Goal: Information Seeking & Learning: Learn about a topic

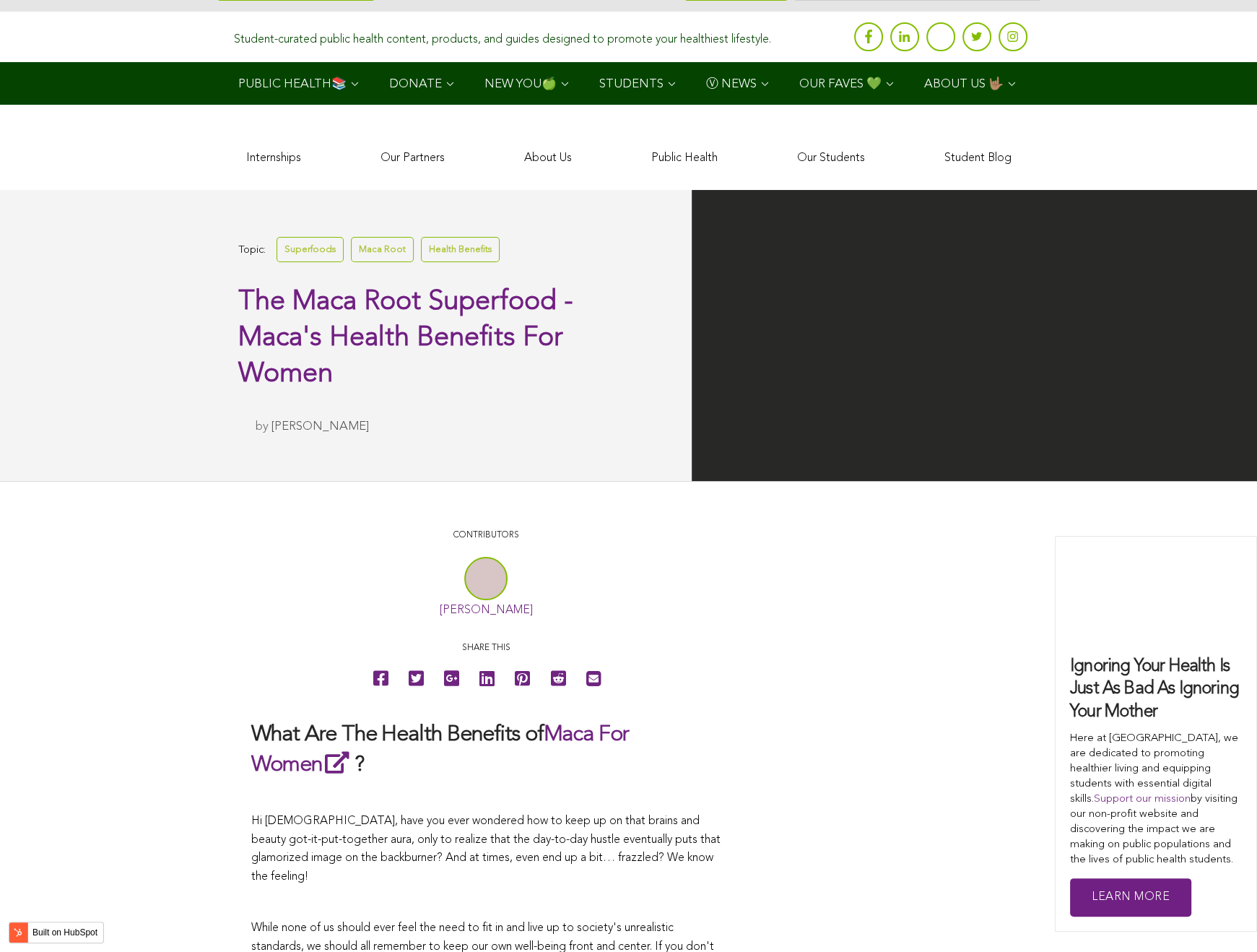
scroll to position [2851, 0]
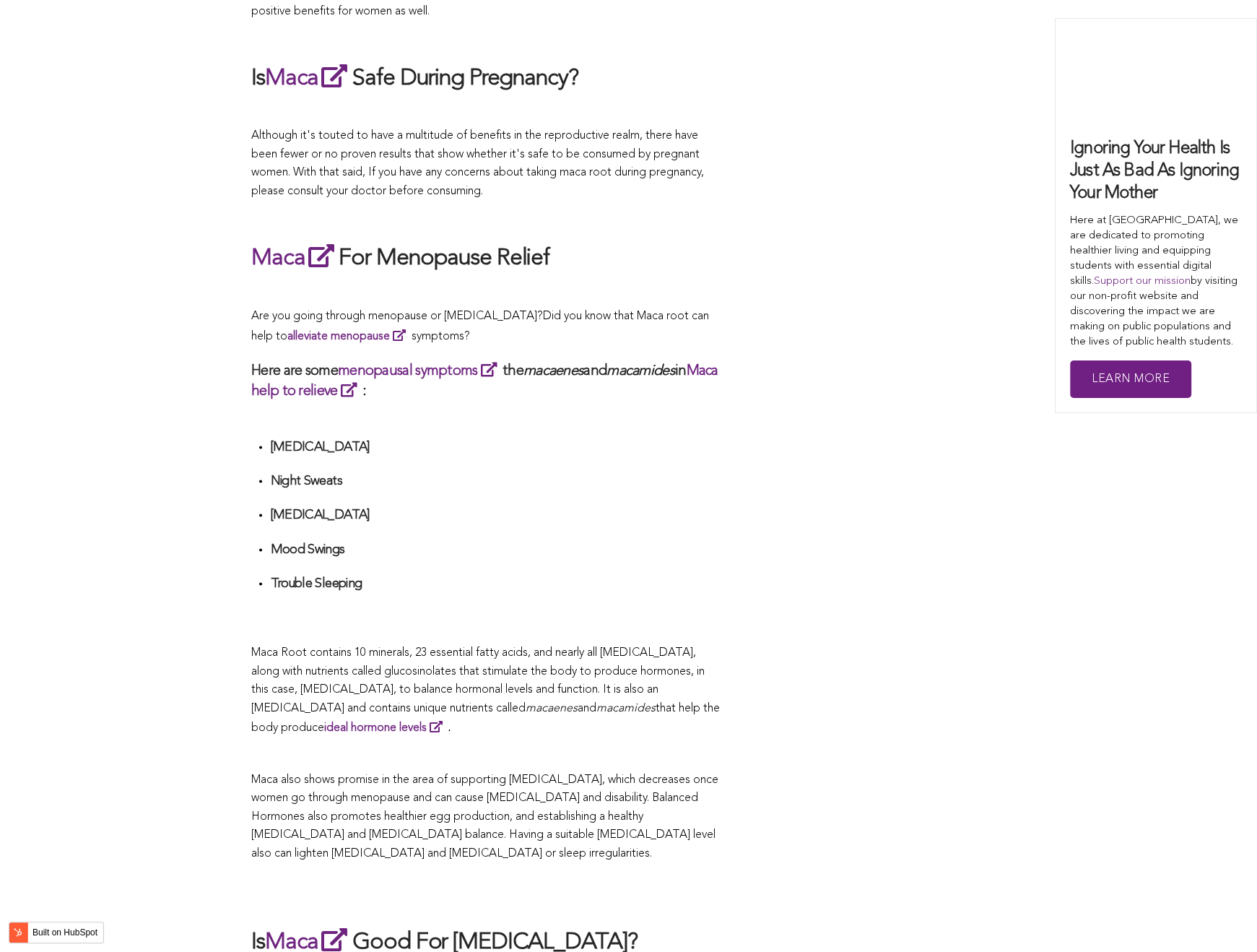
click at [616, 476] on li "Night Sweats" at bounding box center [495, 486] width 450 height 27
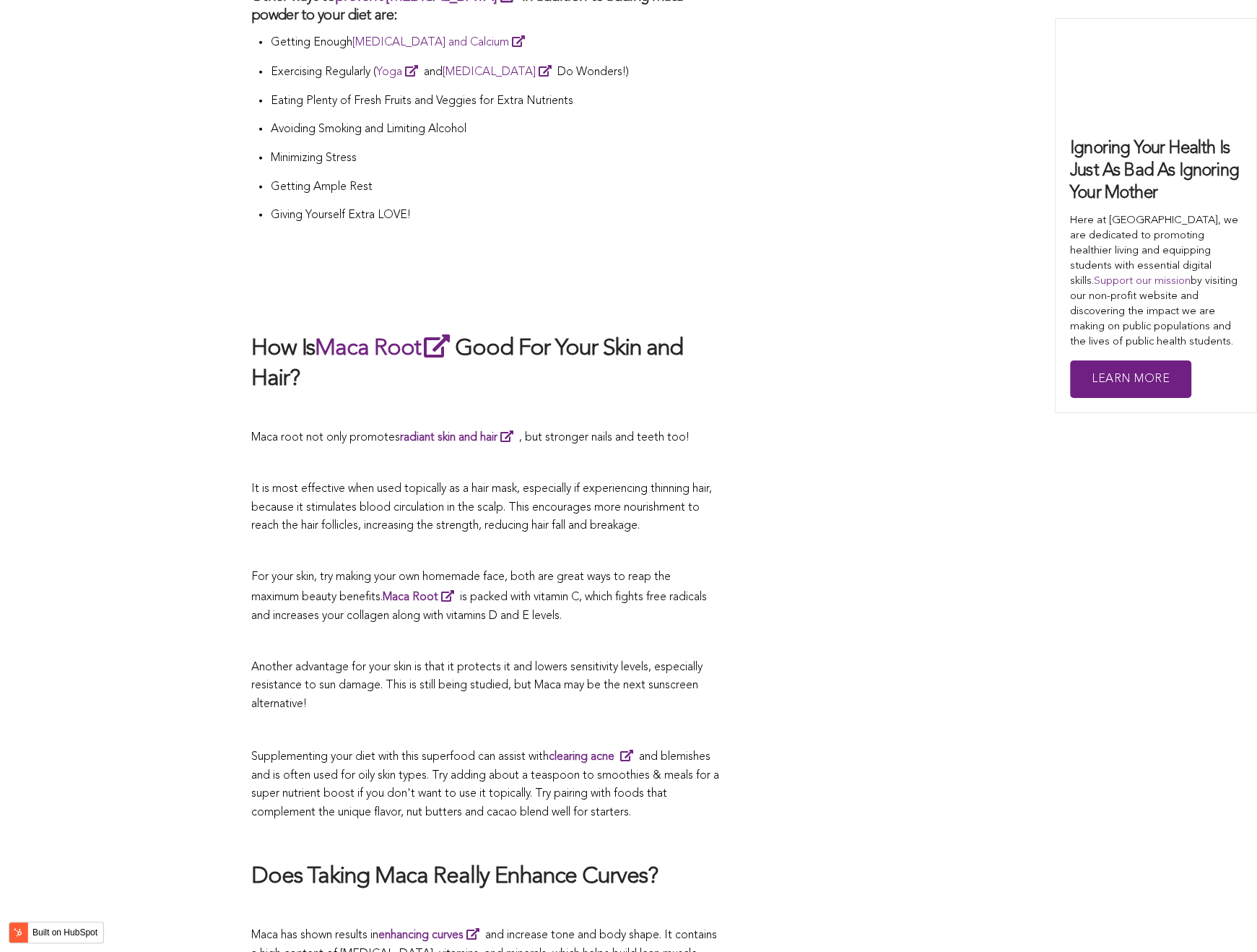
scroll to position [4224, 0]
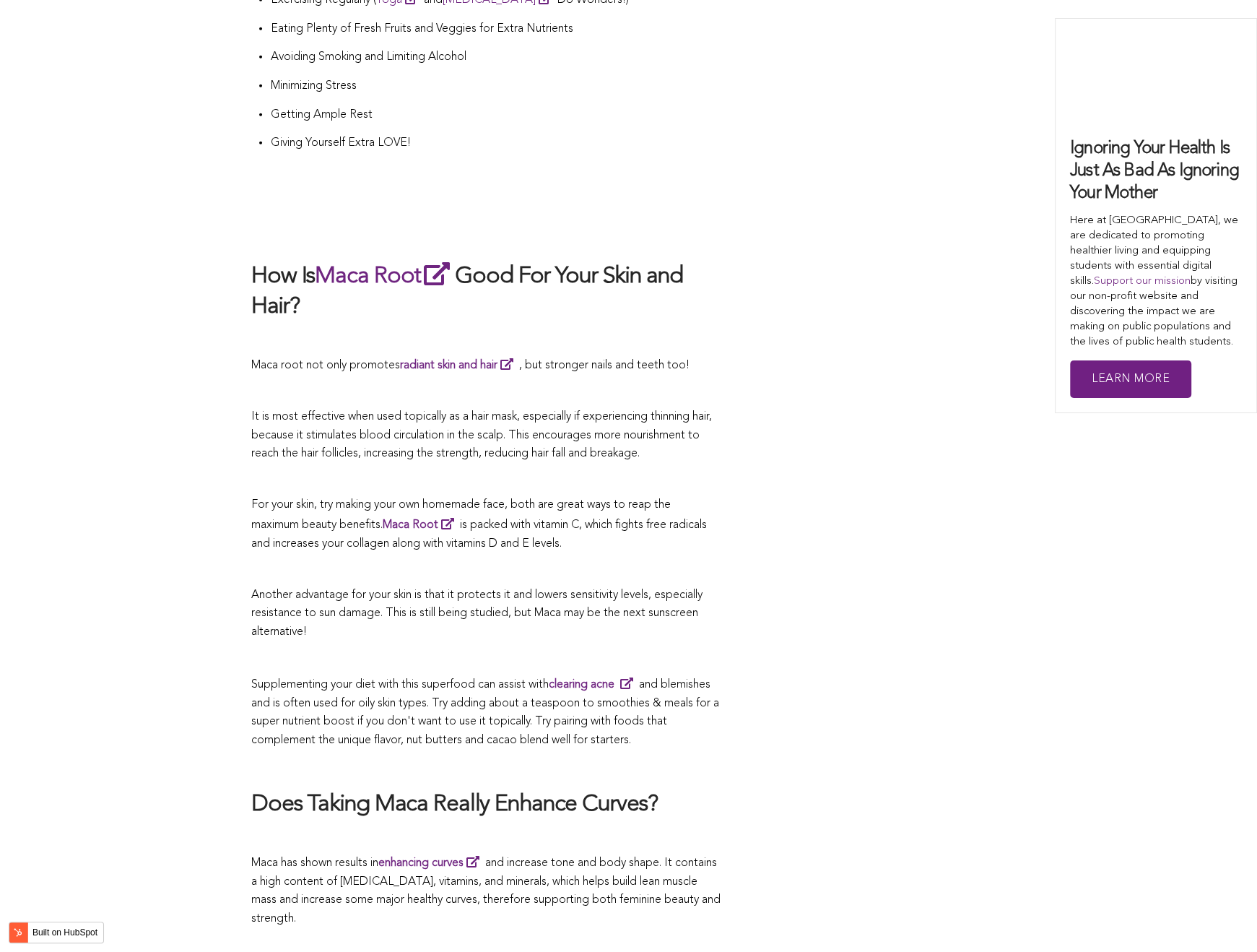
click at [526, 790] on h2 "Does Taking Maca Really Enhance Curves?" at bounding box center [486, 805] width 469 height 31
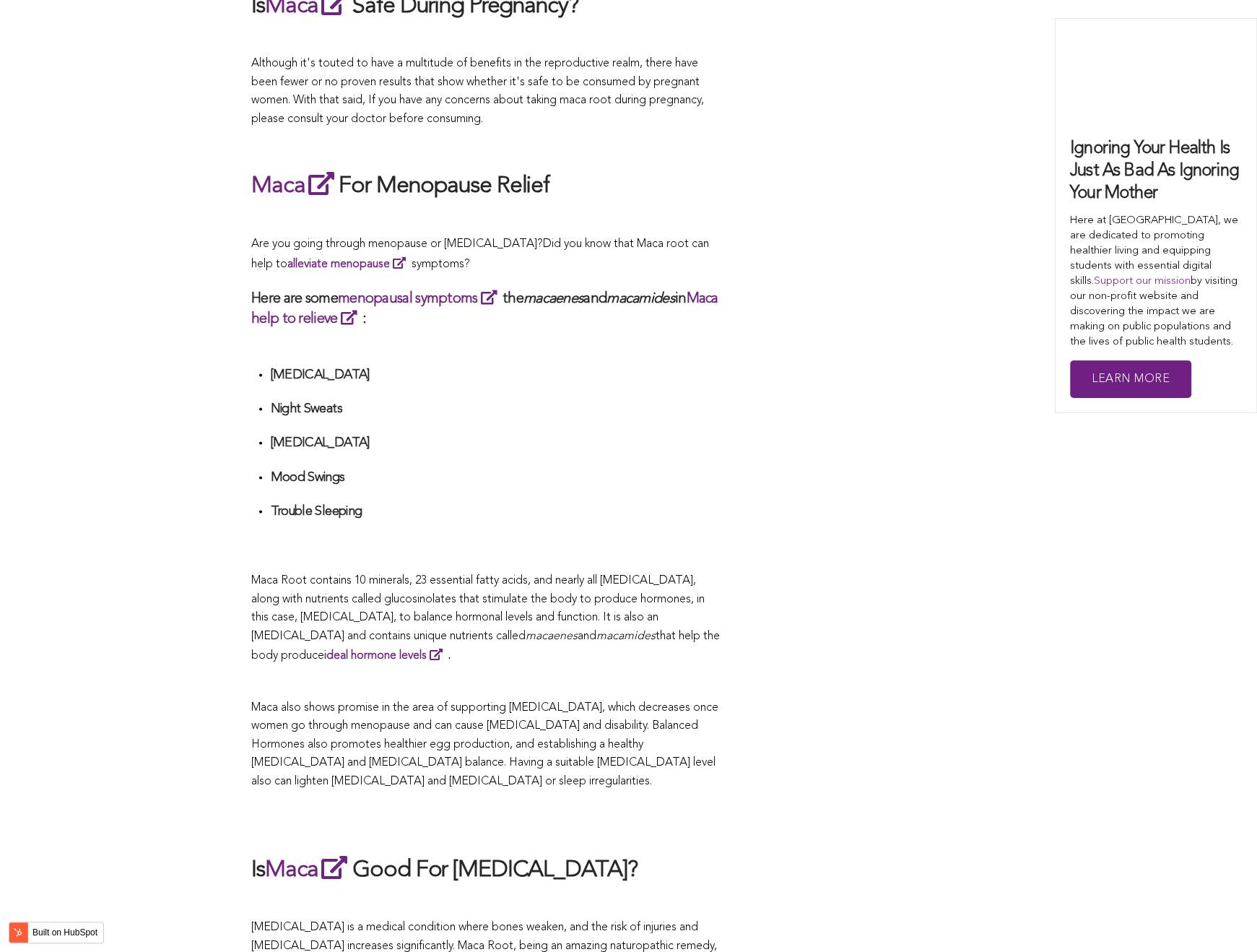
click at [524, 476] on li "Mood Swings" at bounding box center [495, 482] width 450 height 27
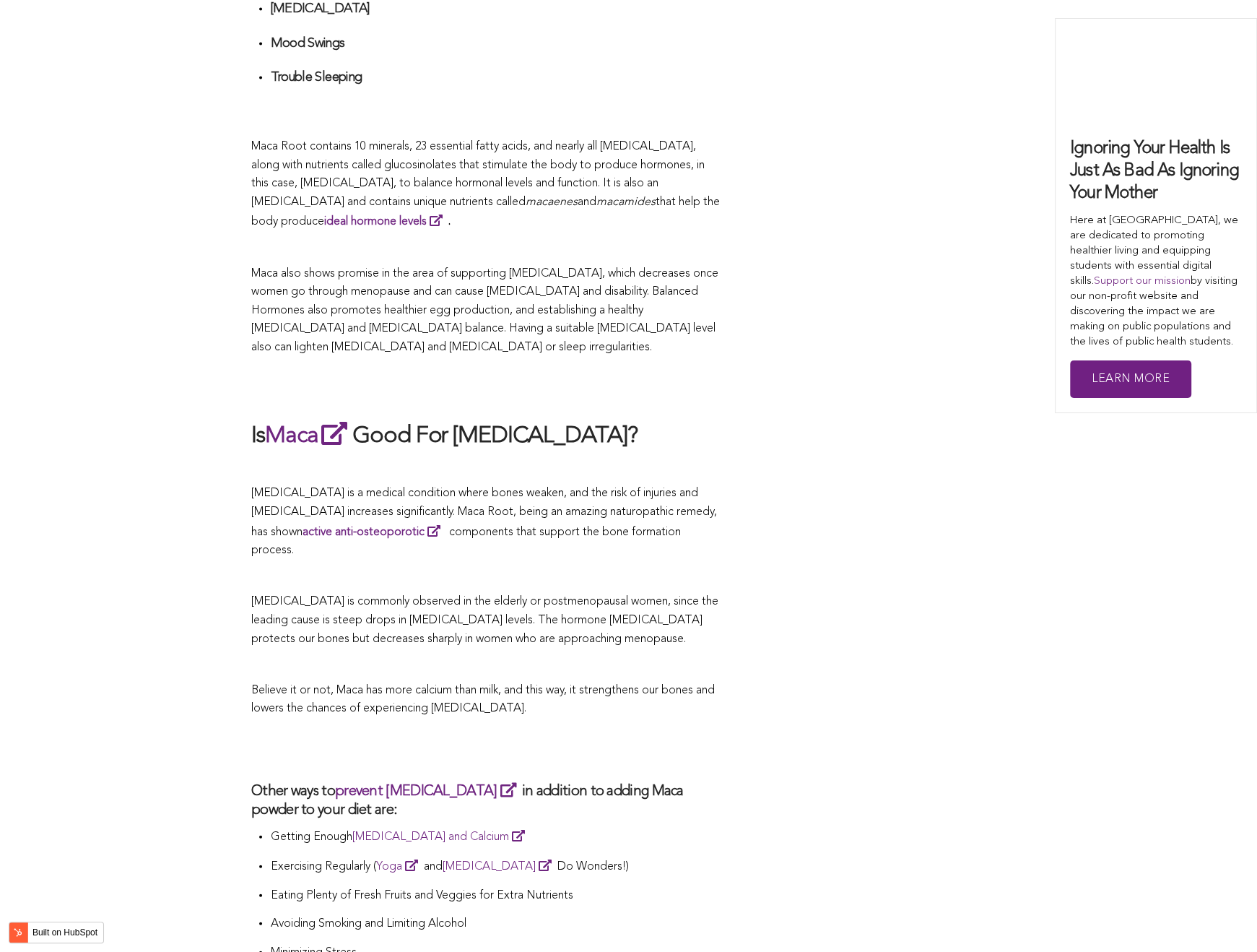
scroll to position [2603, 0]
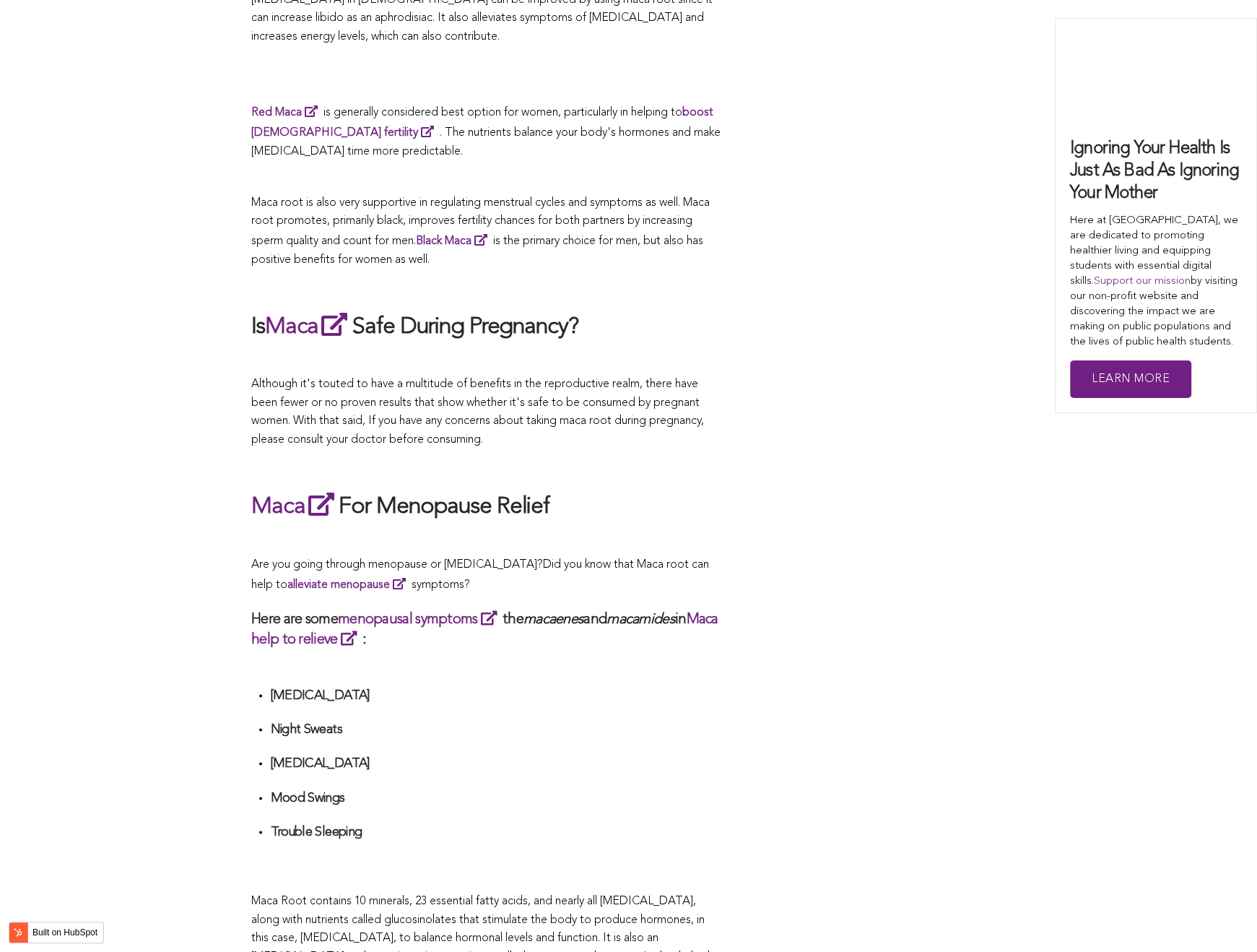
click at [696, 489] on h2 "Maca For Menopause Relief" at bounding box center [486, 506] width 469 height 33
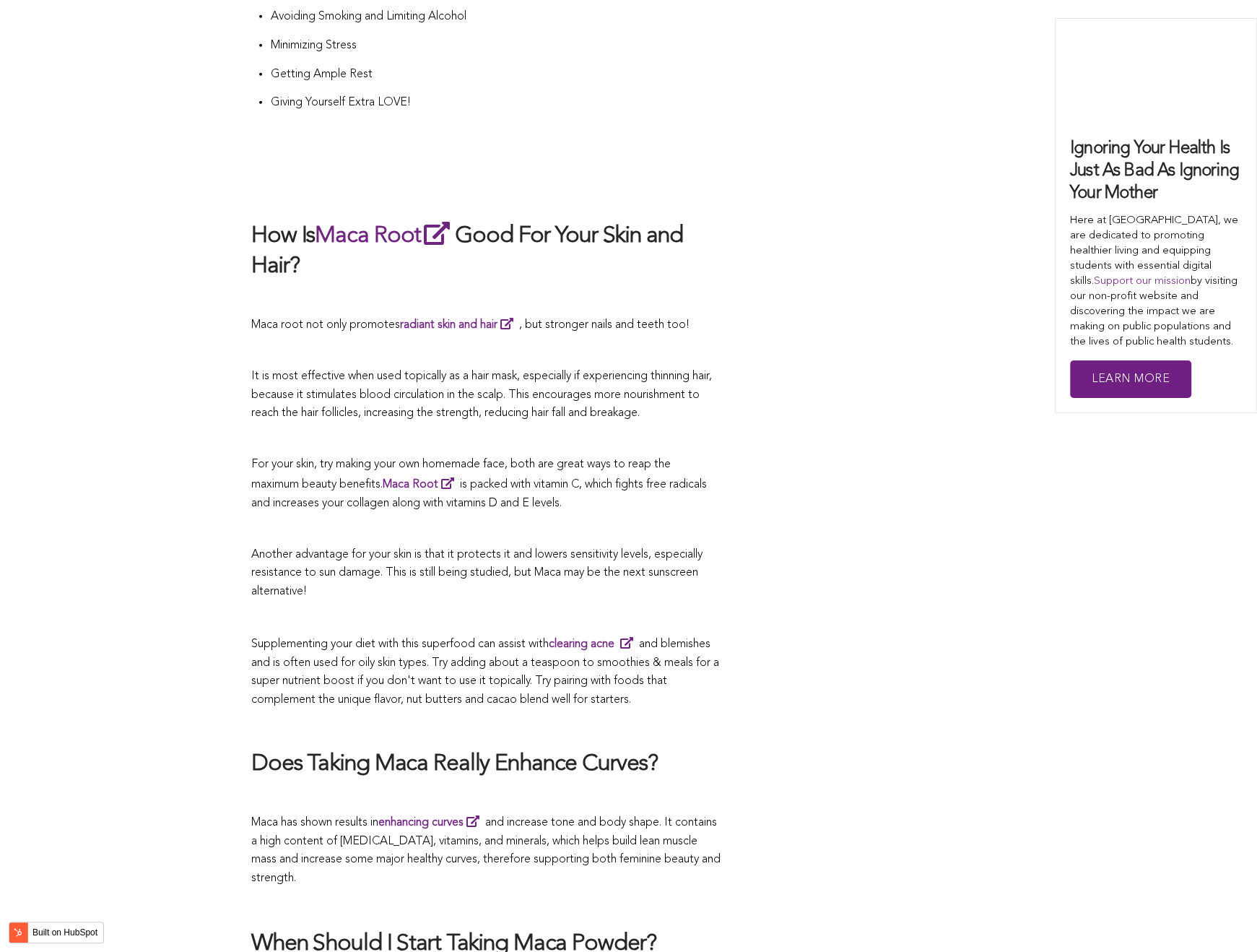
scroll to position [3736, 0]
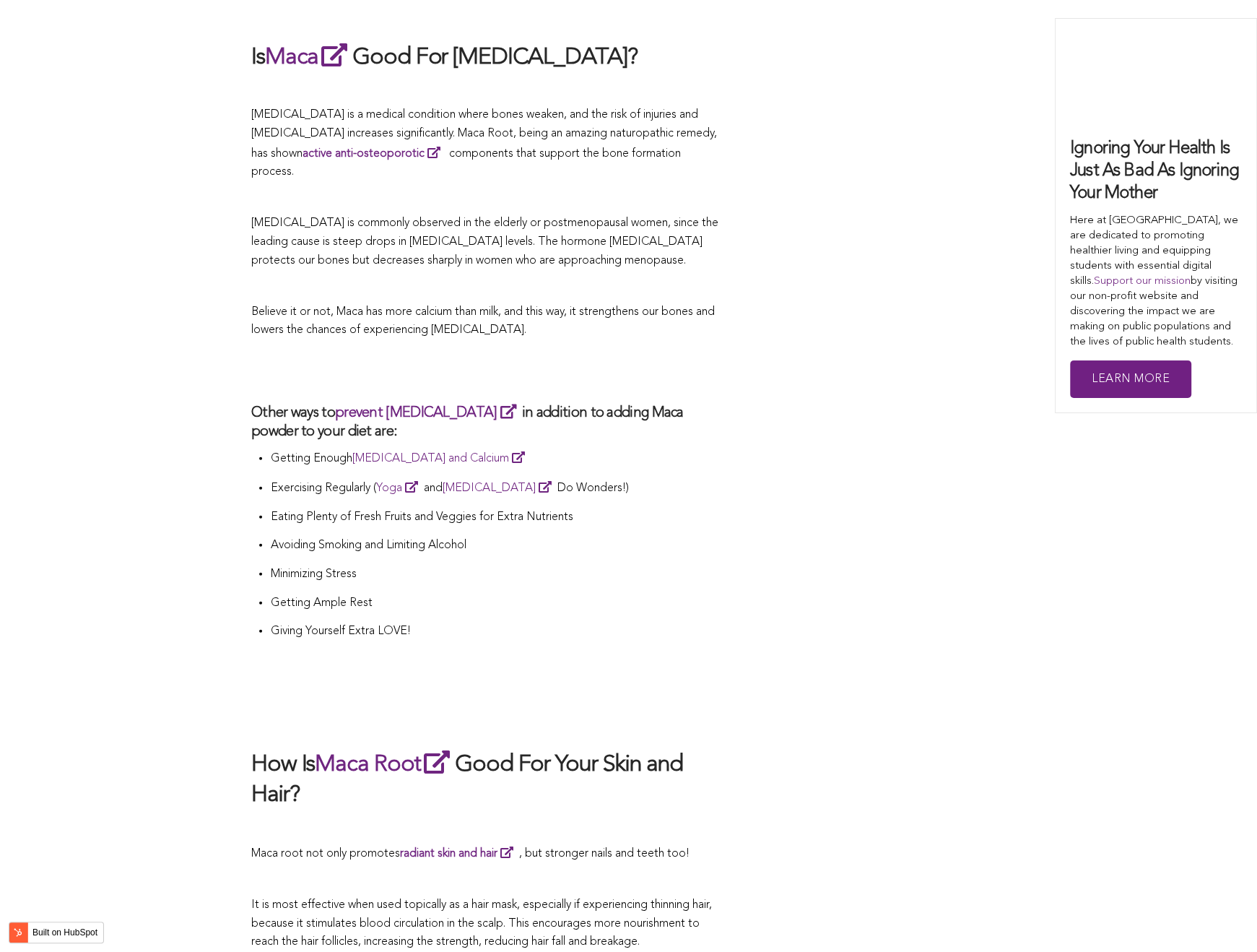
click at [629, 509] on p "Eating Plenty of Fresh Fruits and Veggies for Extra Nutrients" at bounding box center [495, 518] width 450 height 19
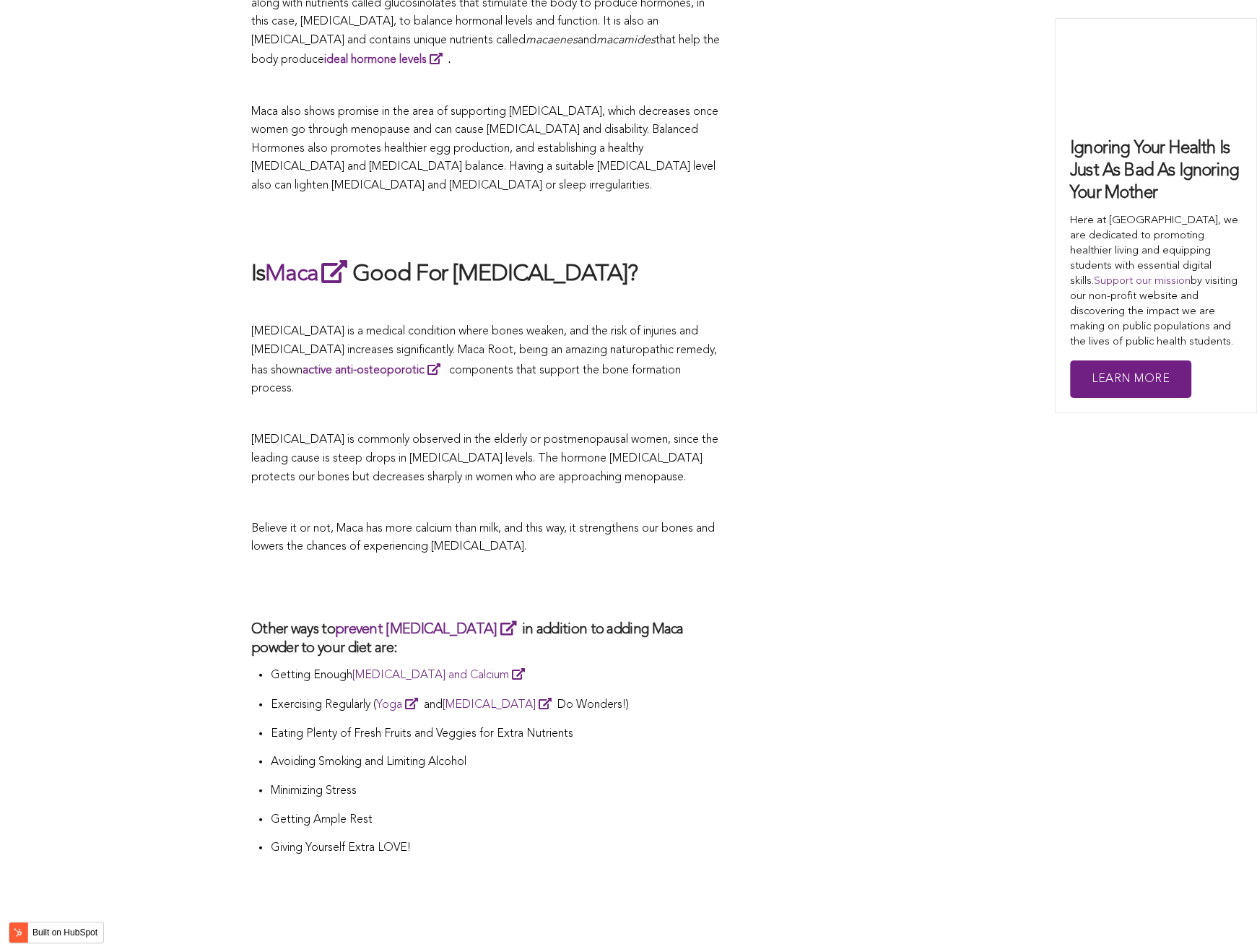
scroll to position [2668, 0]
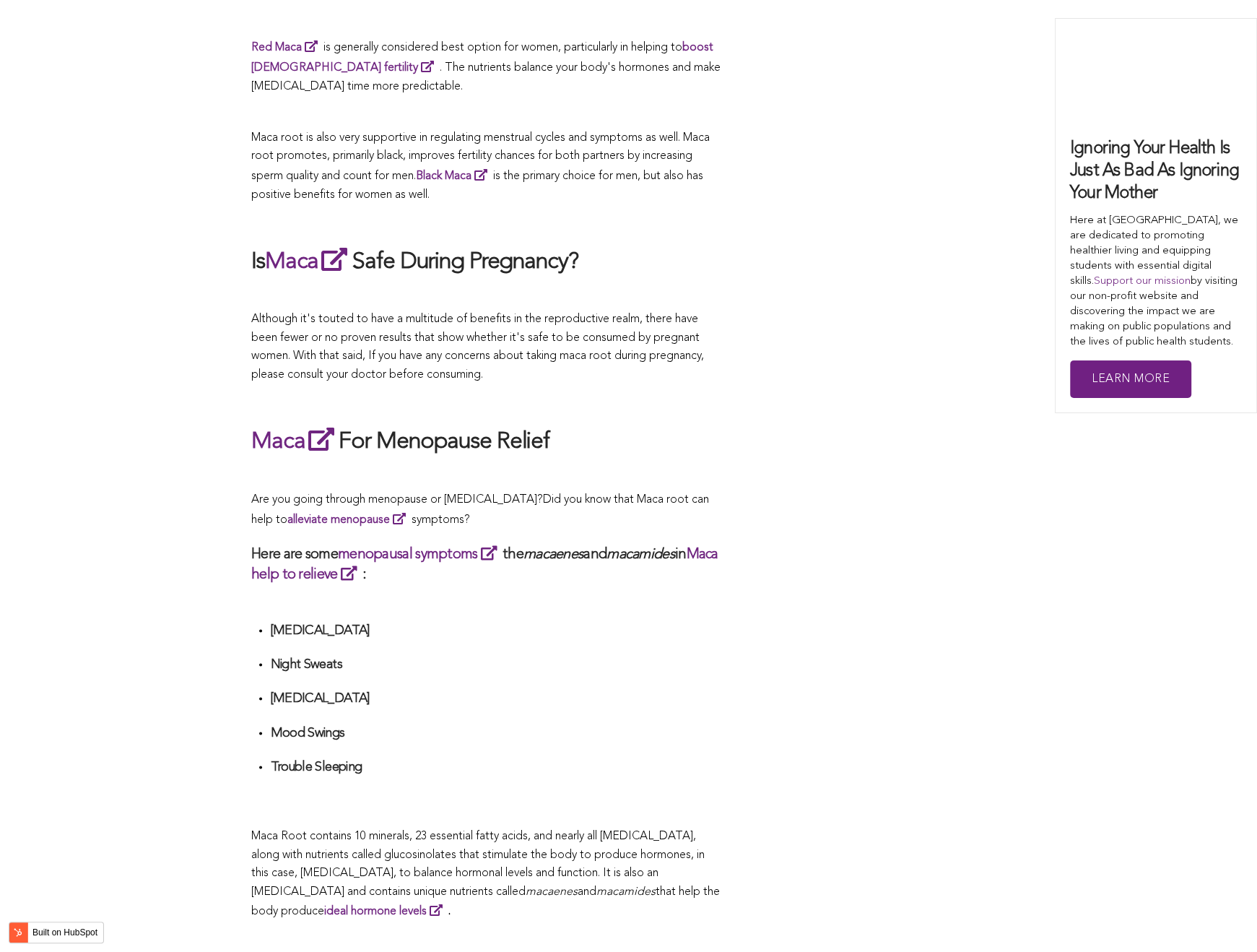
click at [635, 493] on span "Did you know that Maca root can help to alleviate menopause symptoms?" at bounding box center [480, 509] width 458 height 31
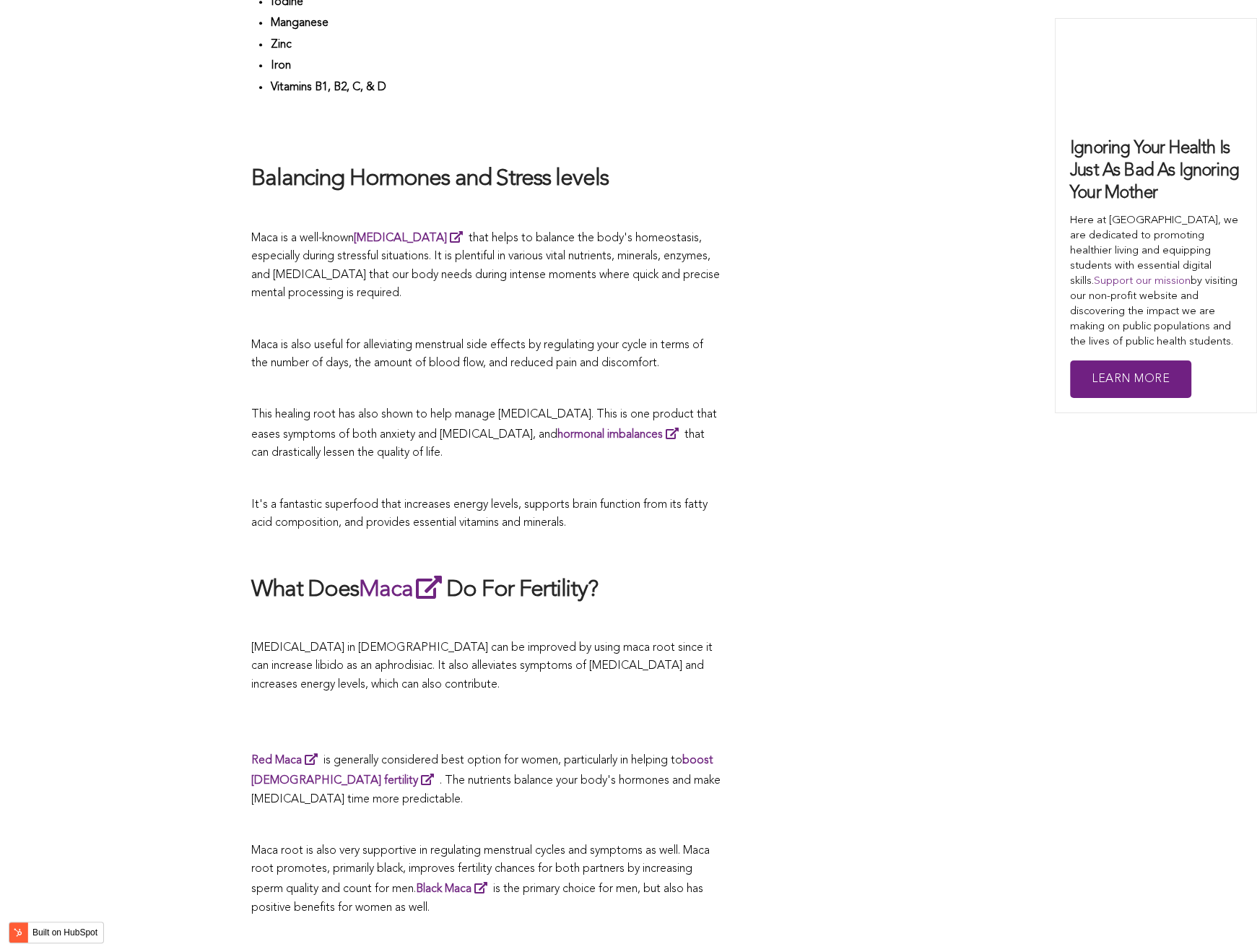
click at [688, 476] on p at bounding box center [486, 479] width 469 height 19
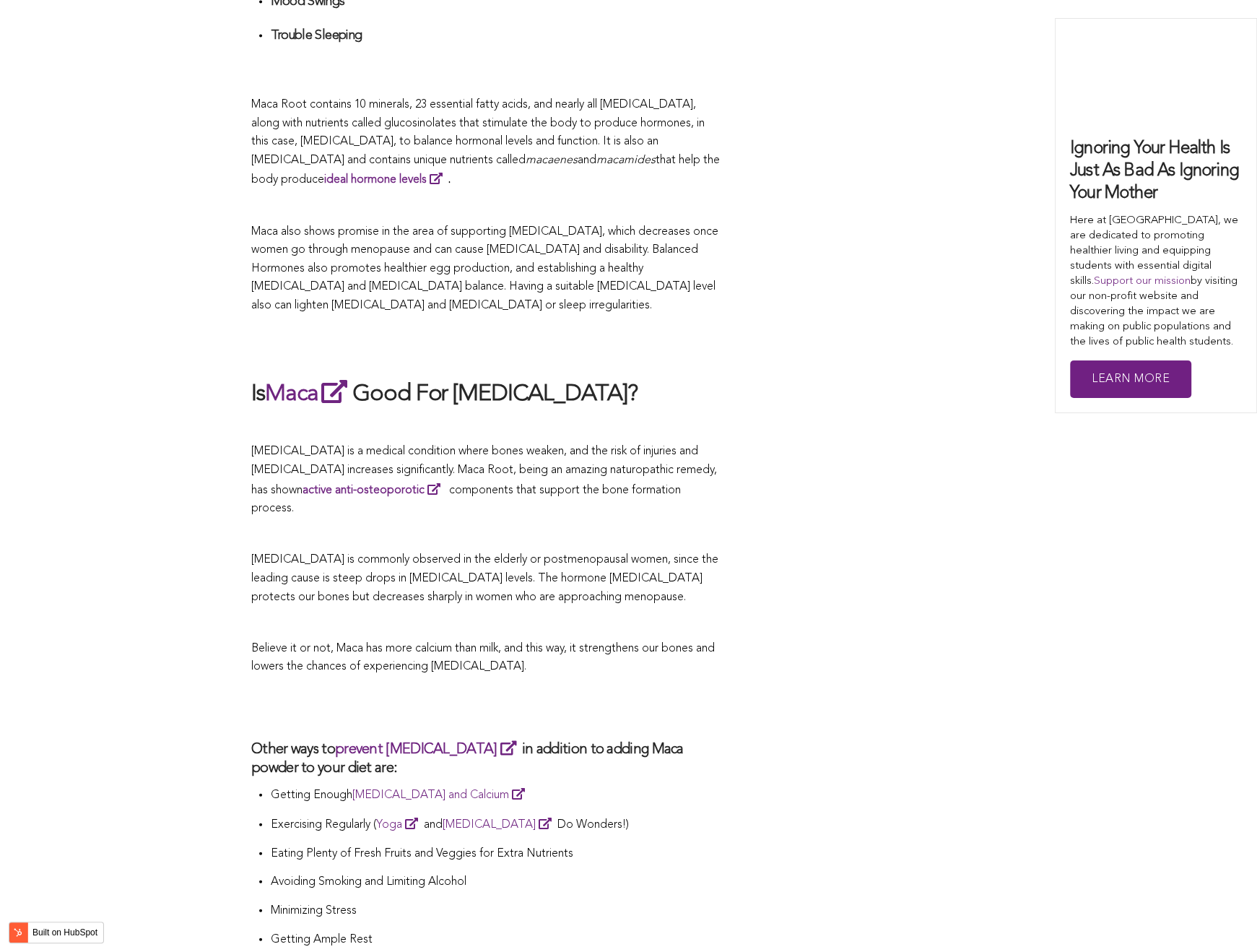
click at [680, 476] on p "[MEDICAL_DATA] is a medical condition where bones weaken, and the risk of injur…" at bounding box center [486, 480] width 469 height 75
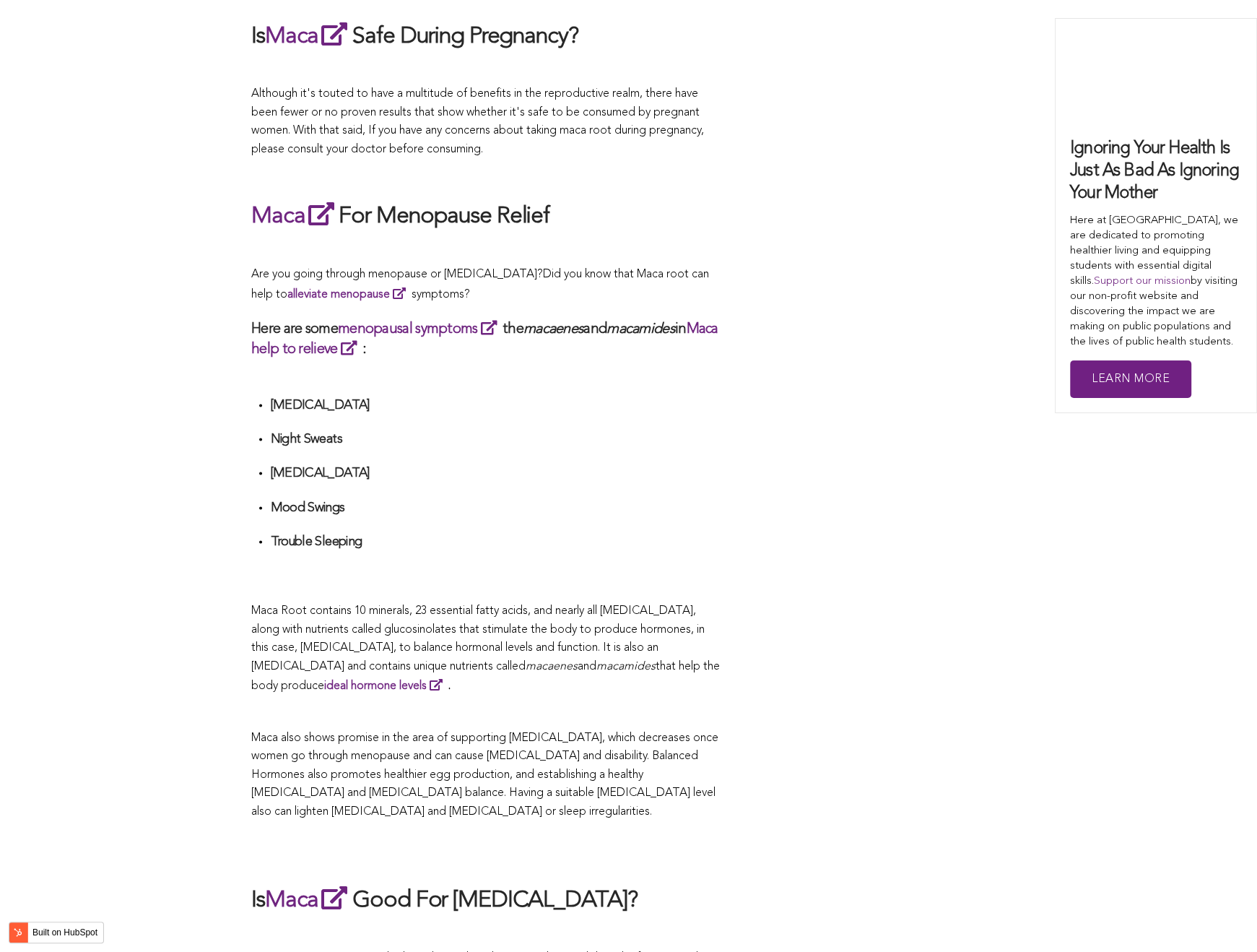
scroll to position [4194, 0]
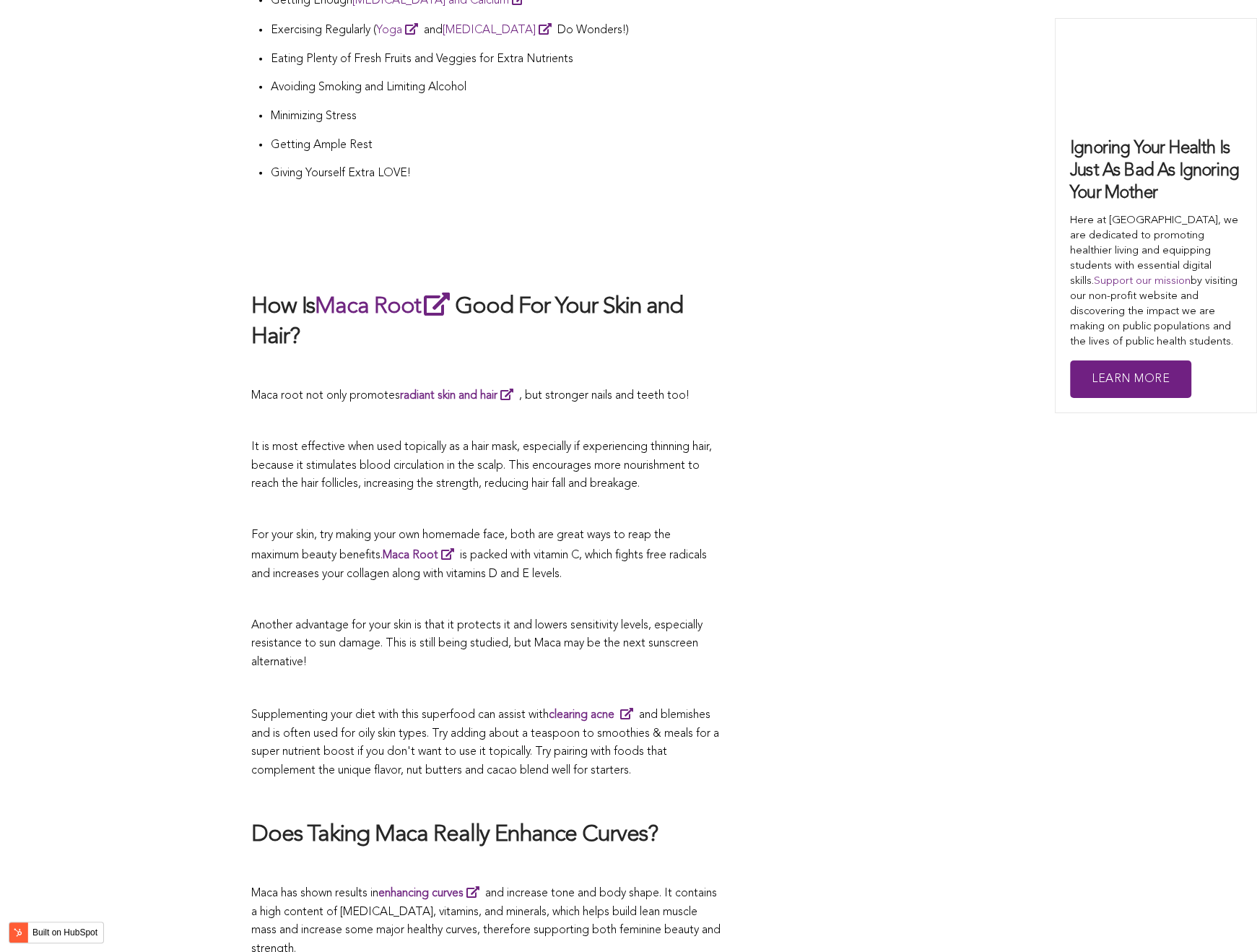
click at [632, 79] on p "Avoiding Smoking and Limiting Alcohol" at bounding box center [495, 88] width 450 height 19
click at [589, 245] on h2 at bounding box center [486, 260] width 469 height 31
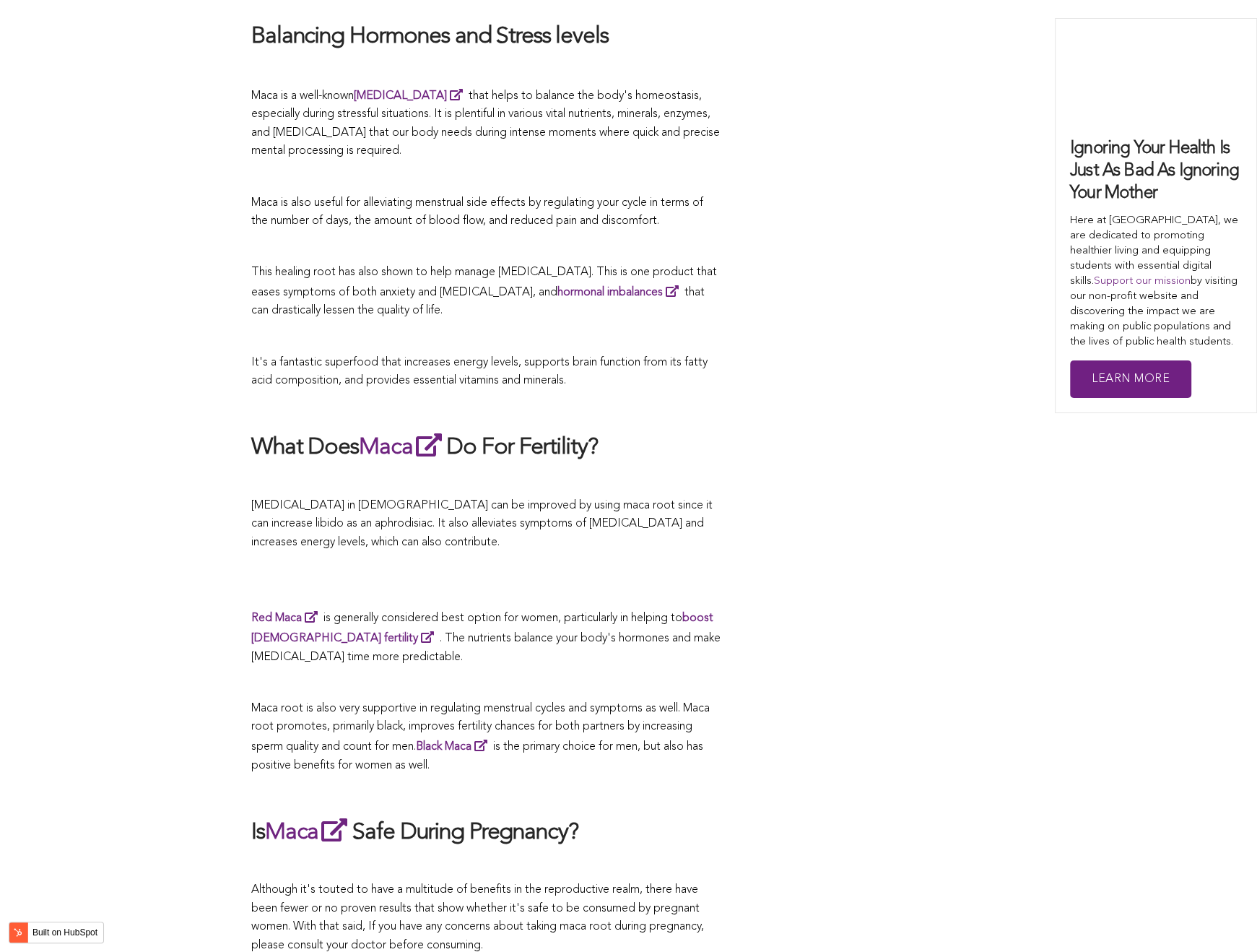
click at [634, 476] on p at bounding box center [486, 480] width 469 height 19
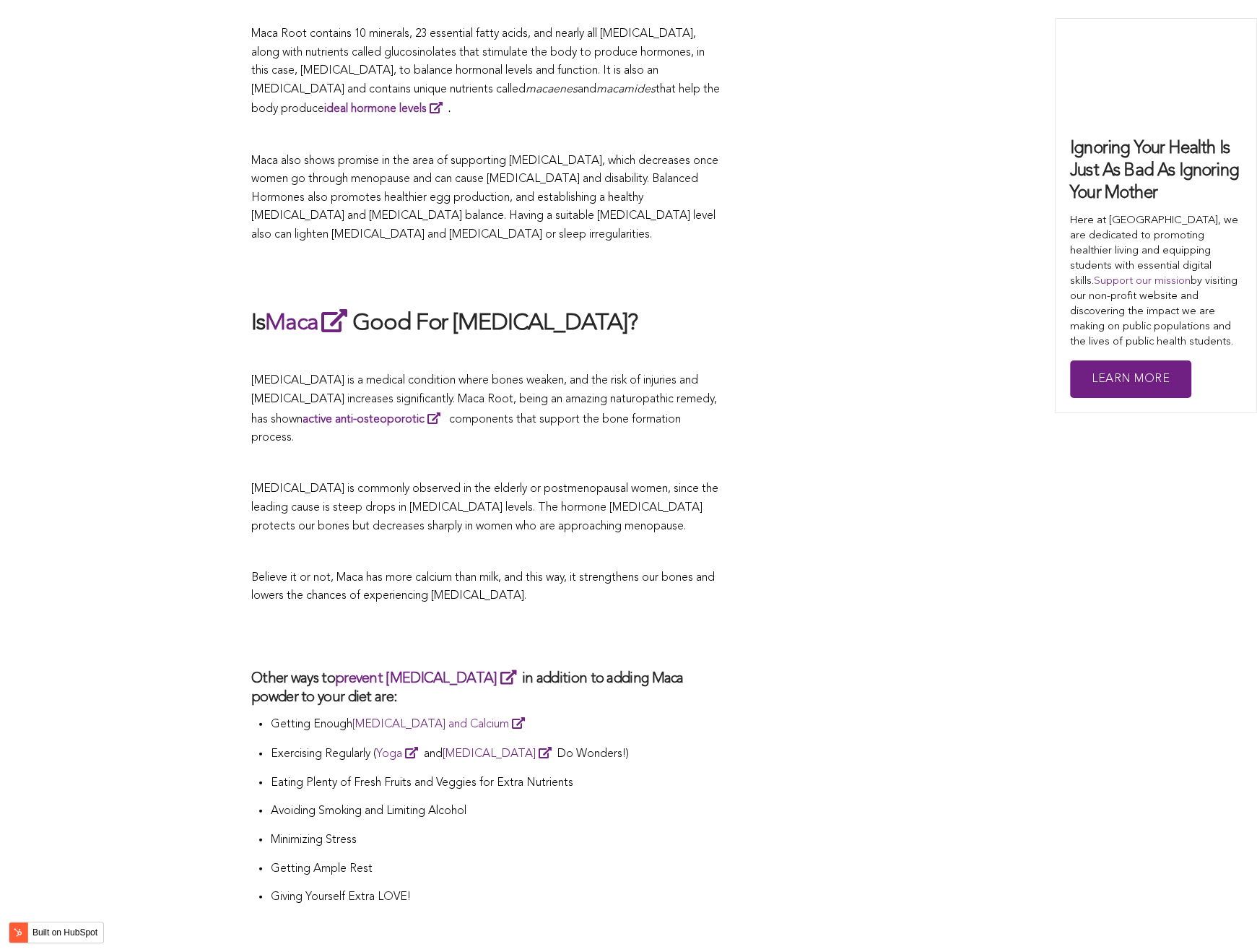
scroll to position [3615, 0]
